Goal: Task Accomplishment & Management: Use online tool/utility

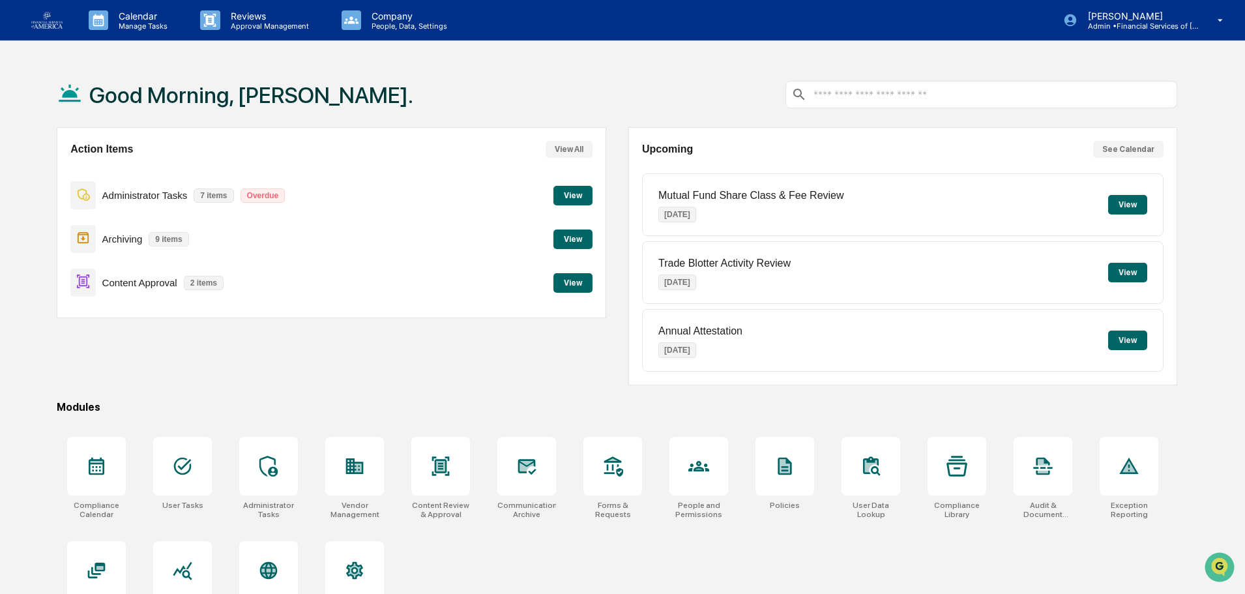
click at [566, 282] on button "View" at bounding box center [572, 283] width 39 height 20
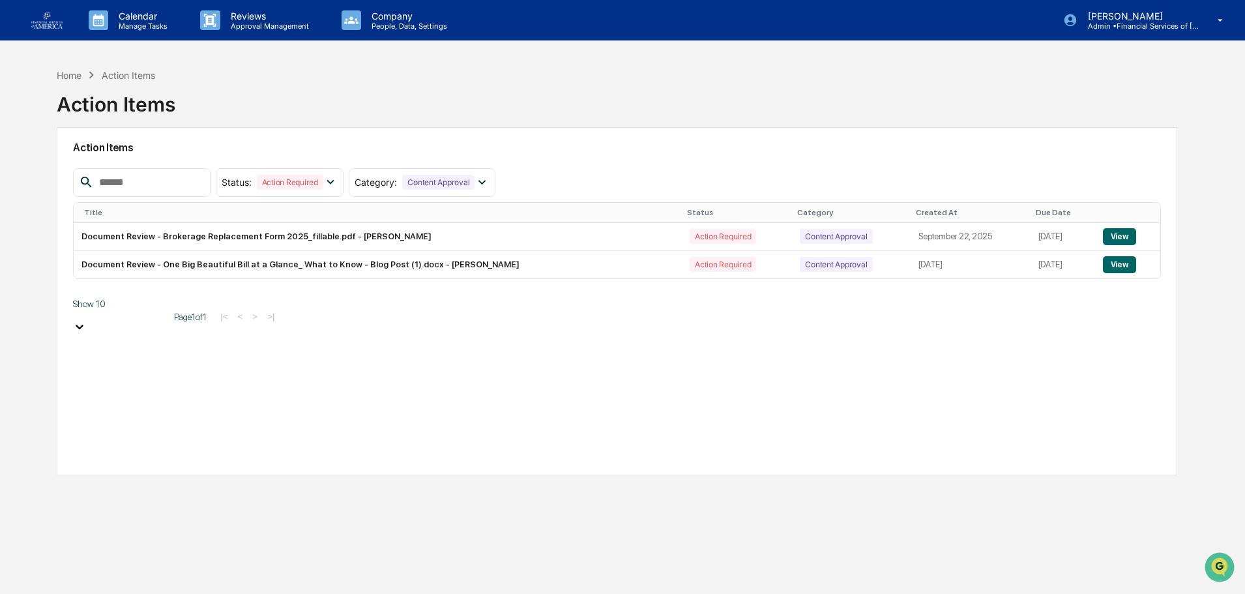
click at [1111, 263] on button "View" at bounding box center [1119, 264] width 33 height 17
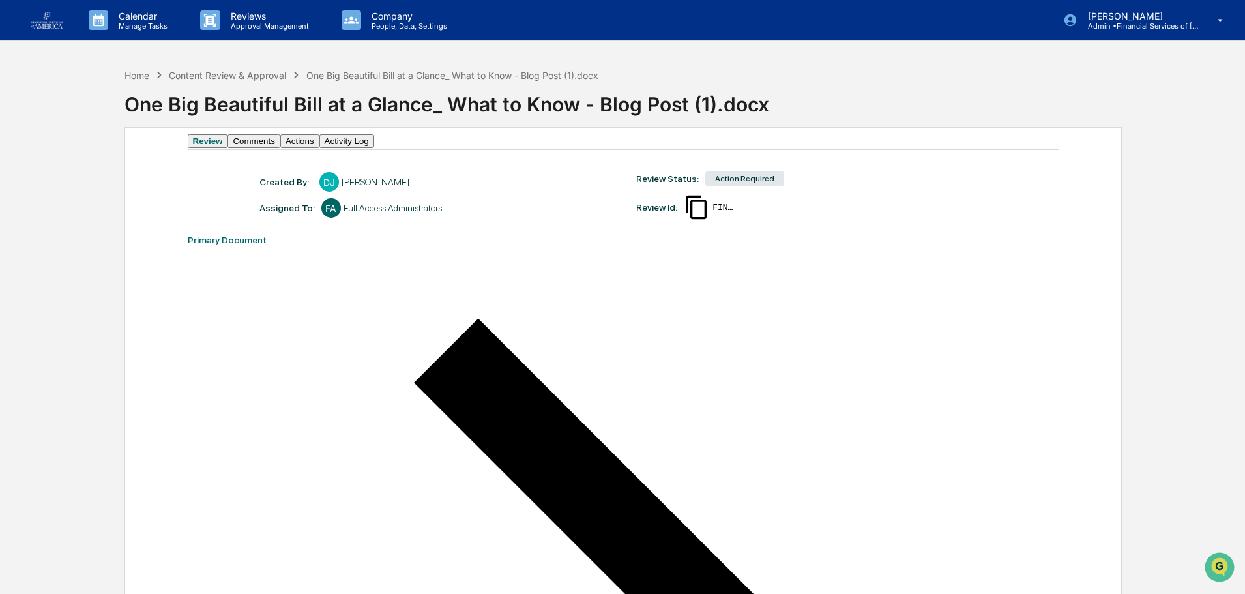
click at [319, 148] on button "Actions" at bounding box center [299, 141] width 39 height 14
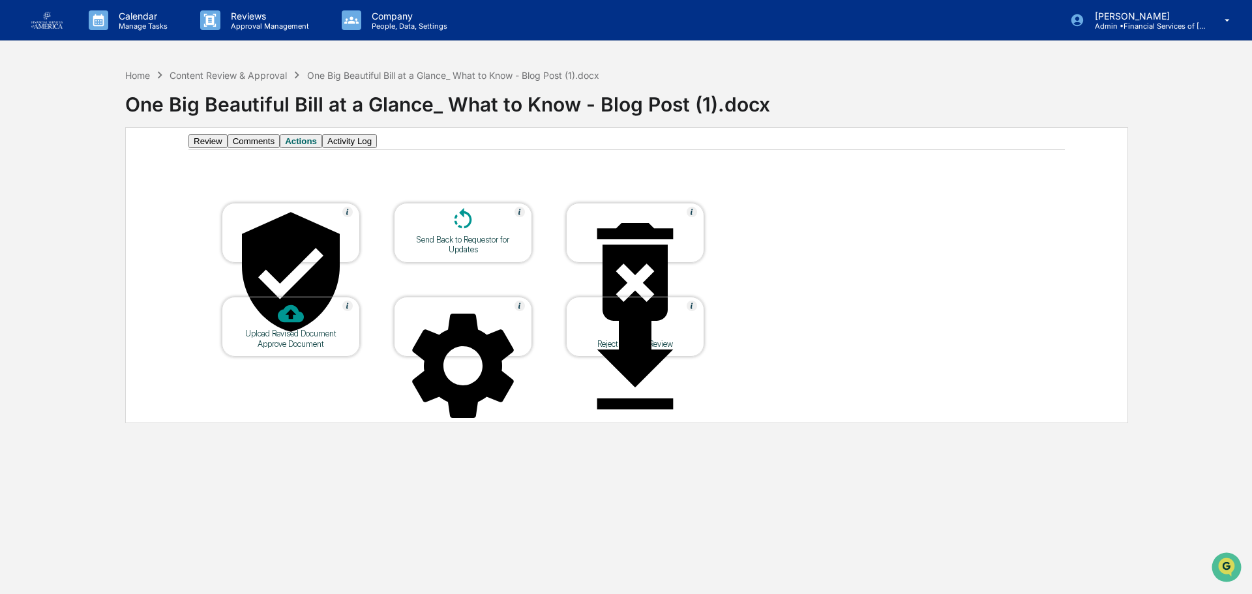
click at [321, 339] on div "Approve Document" at bounding box center [290, 344] width 117 height 10
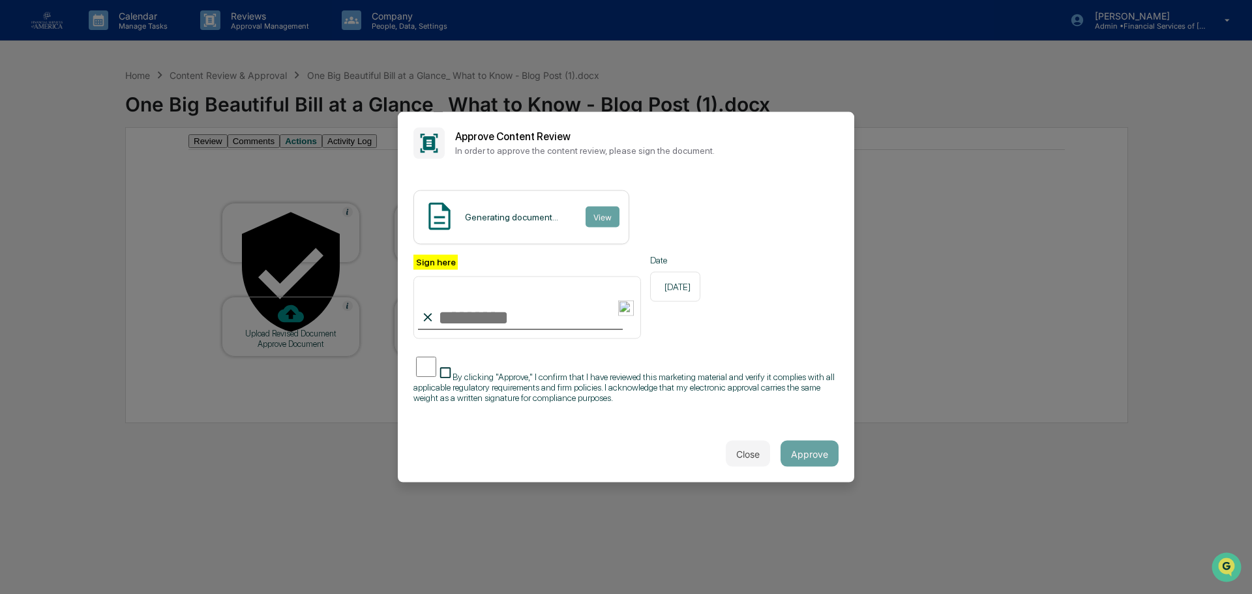
click at [476, 321] on input "Sign here" at bounding box center [527, 307] width 228 height 63
click at [530, 319] on input "Sign here" at bounding box center [527, 307] width 228 height 63
type input "**********"
click at [514, 405] on div "**********" at bounding box center [625, 331] width 425 height 155
click at [517, 383] on span "By clicking "Approve," I confirm that I have reviewed this marketing material a…" at bounding box center [623, 387] width 421 height 31
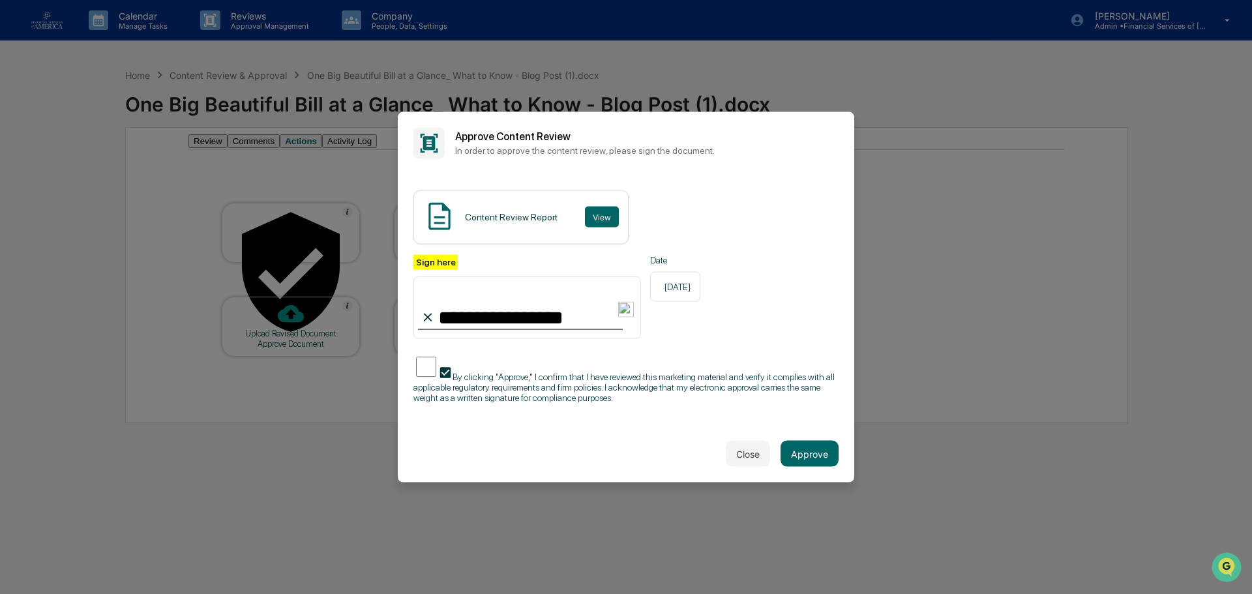
click at [823, 448] on button "Approve" at bounding box center [809, 454] width 58 height 26
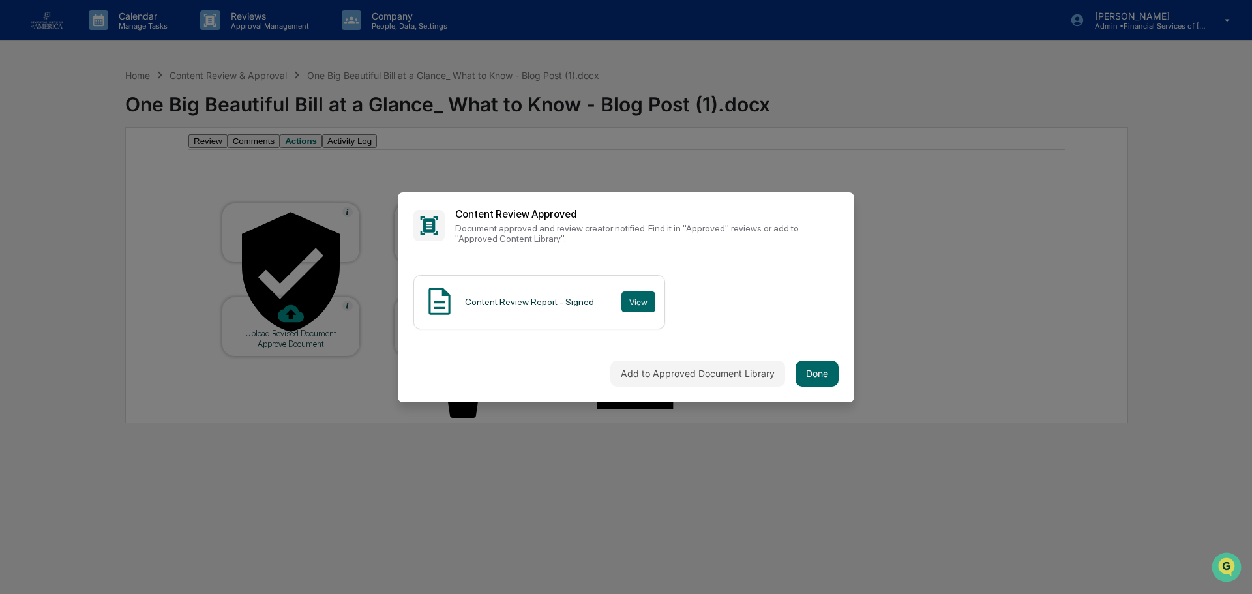
click at [832, 379] on button "Done" at bounding box center [816, 373] width 43 height 26
